Goal: Find specific page/section: Find specific page/section

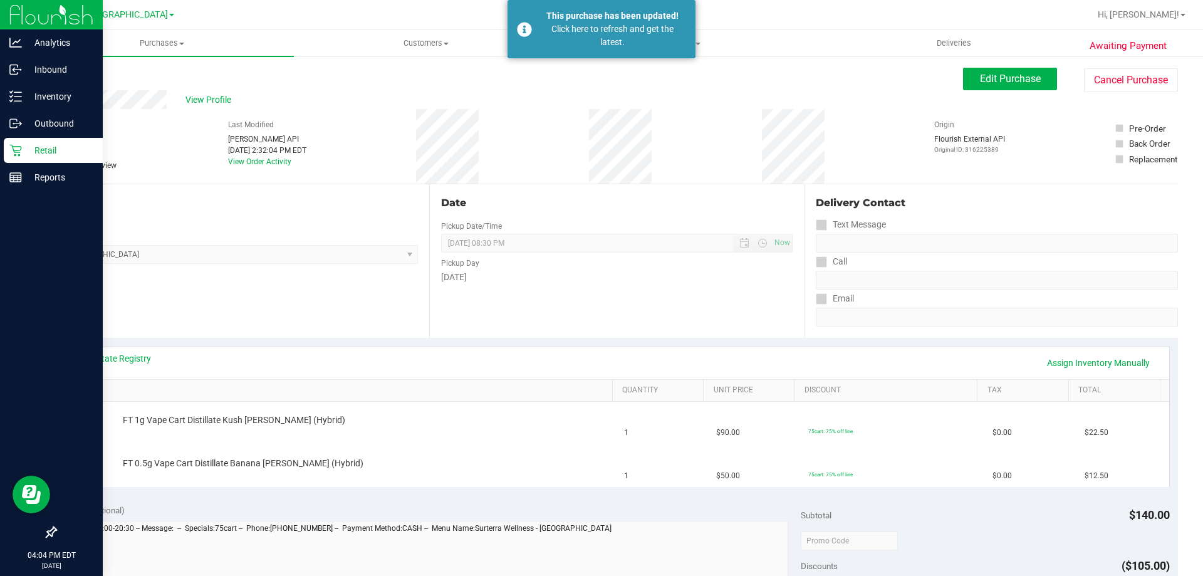
click at [28, 152] on p "Retail" at bounding box center [59, 150] width 75 height 15
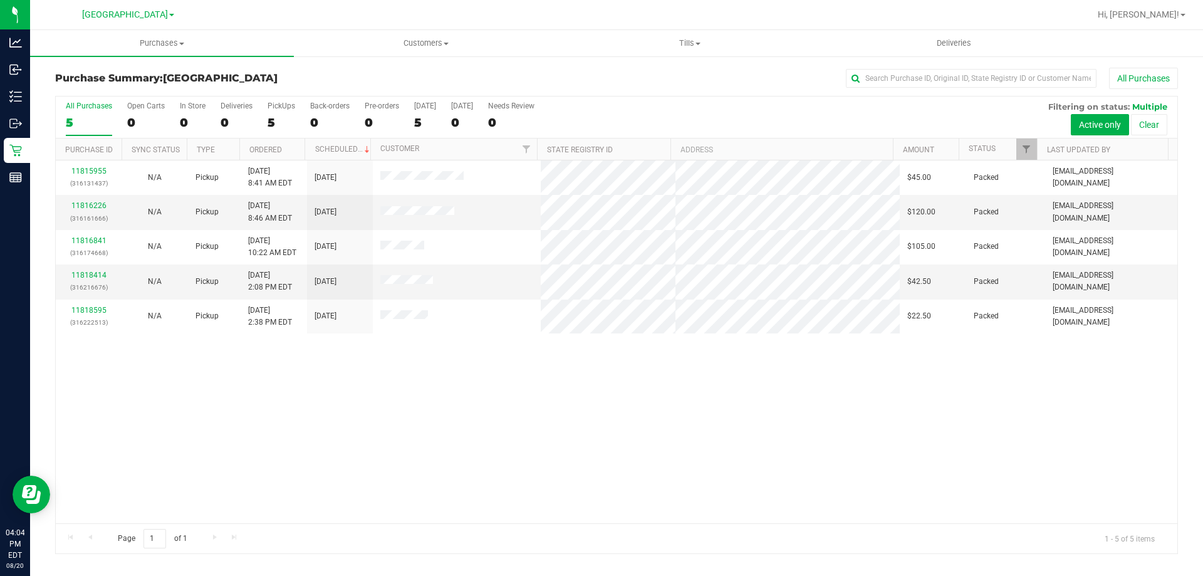
click at [500, 425] on div "11815955 (316131437) N/A Pickup 8/20/2025 8:41 AM EDT 8/20/2025 $45.00 Packed a…" at bounding box center [616, 341] width 1121 height 363
